Goal: Task Accomplishment & Management: Complete application form

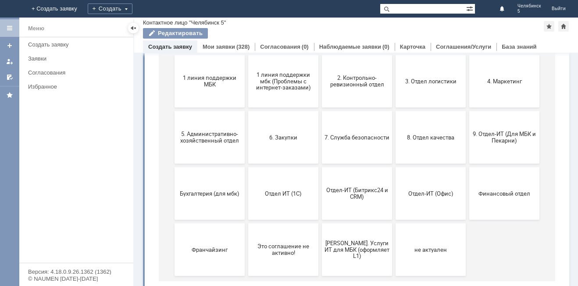
scroll to position [128, 0]
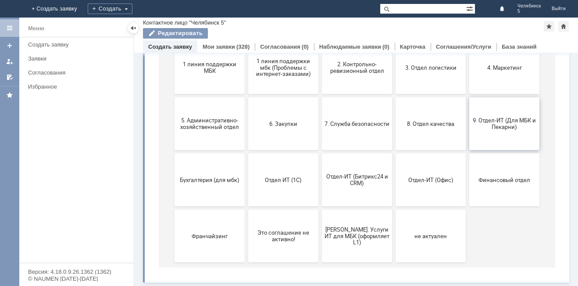
click at [495, 136] on button "9. Отдел-ИТ (Для МБК и Пекарни)" at bounding box center [505, 123] width 70 height 53
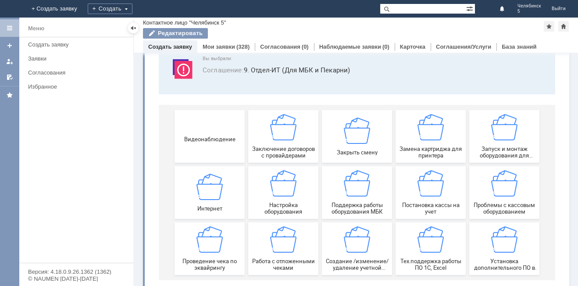
scroll to position [73, 0]
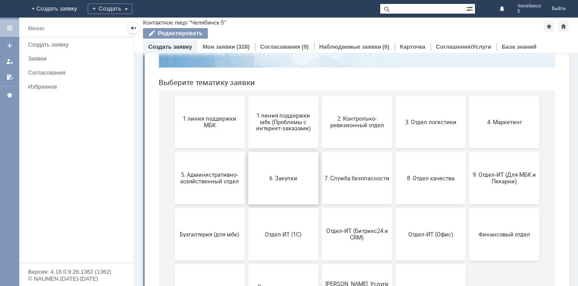
click at [268, 183] on button "6. Закупки" at bounding box center [283, 178] width 70 height 53
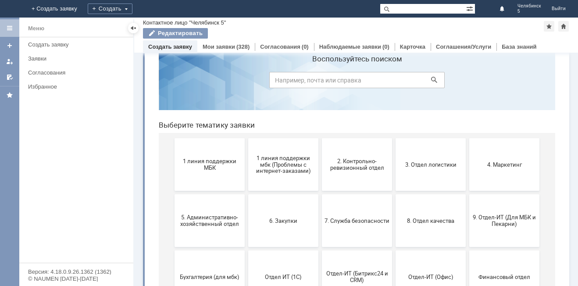
scroll to position [44, 0]
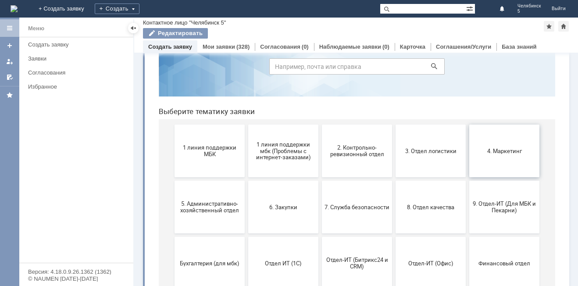
click at [485, 151] on span "4. Маркетинг" at bounding box center [504, 150] width 65 height 7
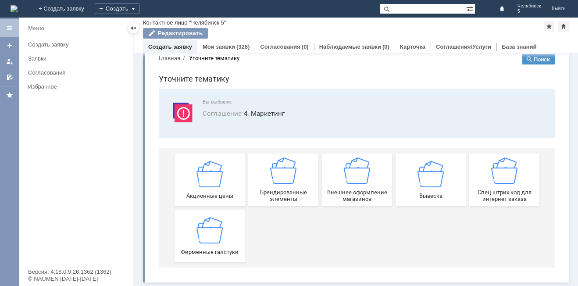
scroll to position [17, 0]
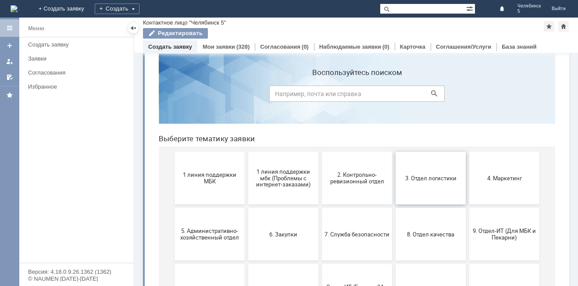
click at [403, 189] on button "3. Отдел логистики" at bounding box center [431, 178] width 70 height 53
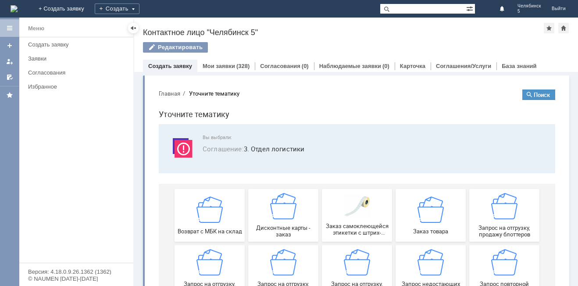
scroll to position [44, 0]
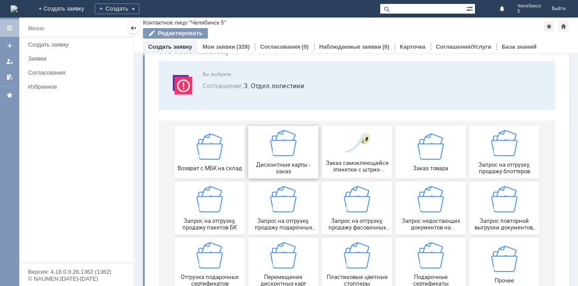
click at [294, 155] on div "Дисконтные карты - заказ" at bounding box center [283, 152] width 65 height 45
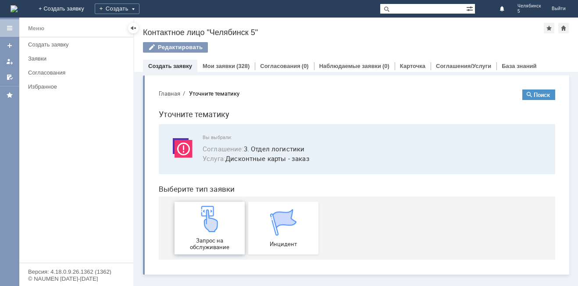
click at [224, 236] on div "Запрос на обслуживание" at bounding box center [209, 228] width 65 height 45
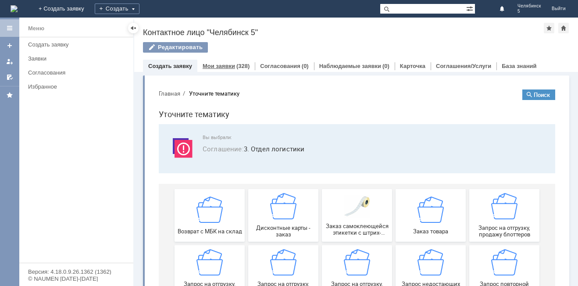
click at [215, 65] on link "Мои заявки" at bounding box center [219, 66] width 32 height 7
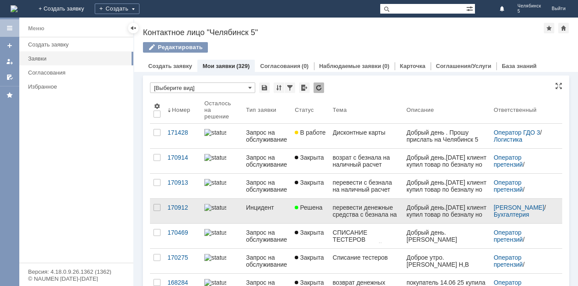
click at [311, 207] on span "Решена" at bounding box center [309, 207] width 28 height 7
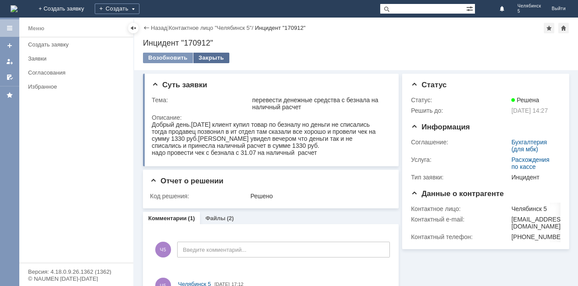
click at [211, 57] on div "Закрыть" at bounding box center [212, 58] width 36 height 11
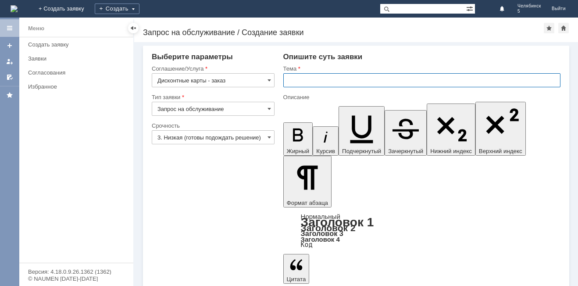
click at [305, 83] on input "text" at bounding box center [421, 80] width 277 height 14
type input "Дисконтные карты"
